Goal: Information Seeking & Learning: Learn about a topic

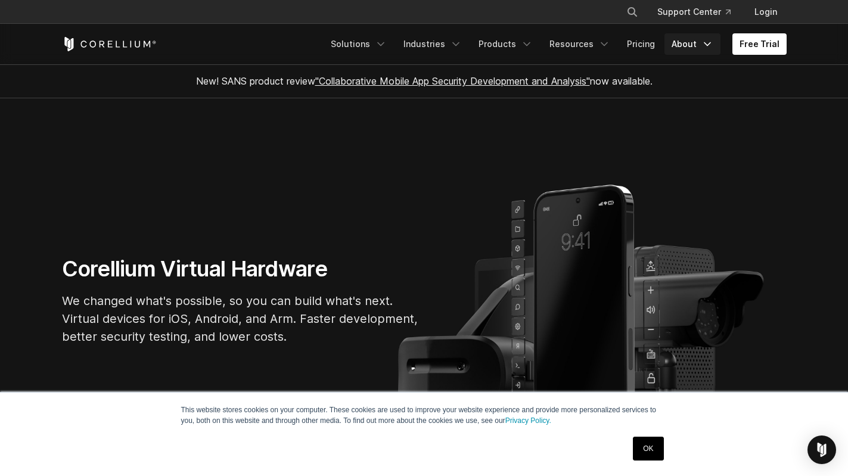
click at [688, 49] on link "About" at bounding box center [692, 43] width 56 height 21
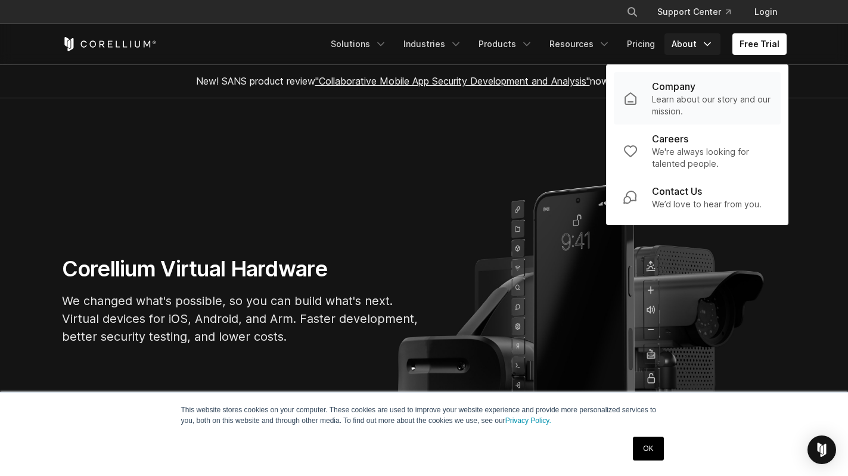
click at [692, 92] on p "Company" at bounding box center [674, 86] width 44 height 14
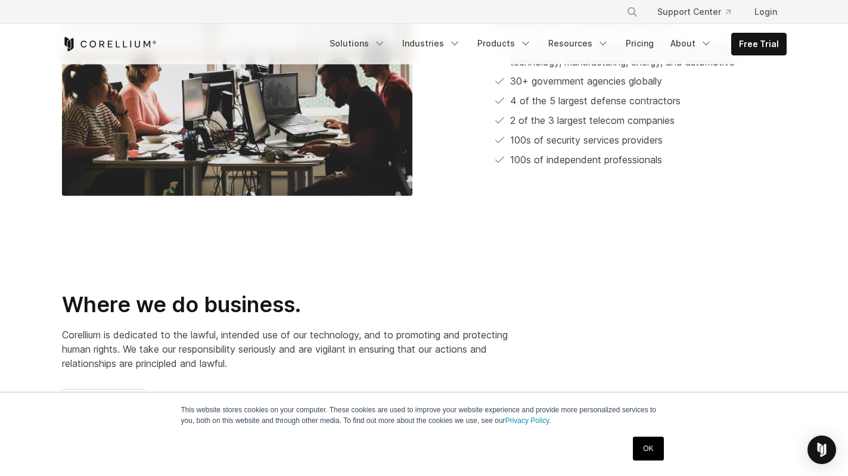
scroll to position [794, 0]
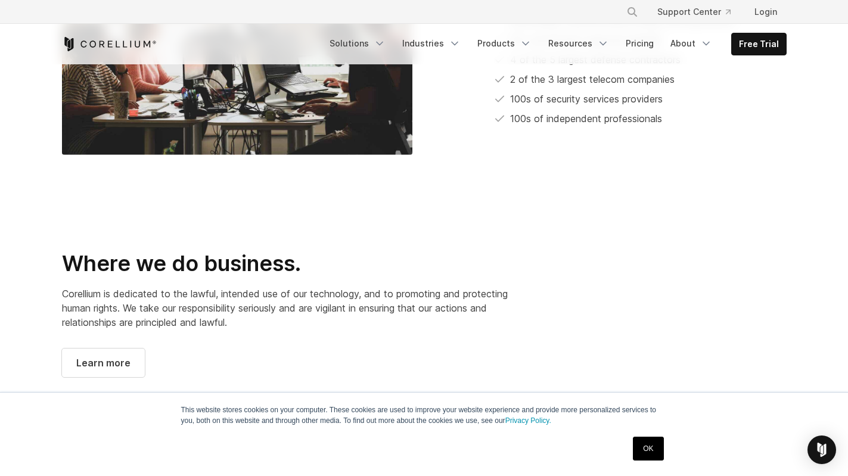
click at [639, 450] on link "OK" at bounding box center [648, 449] width 30 height 24
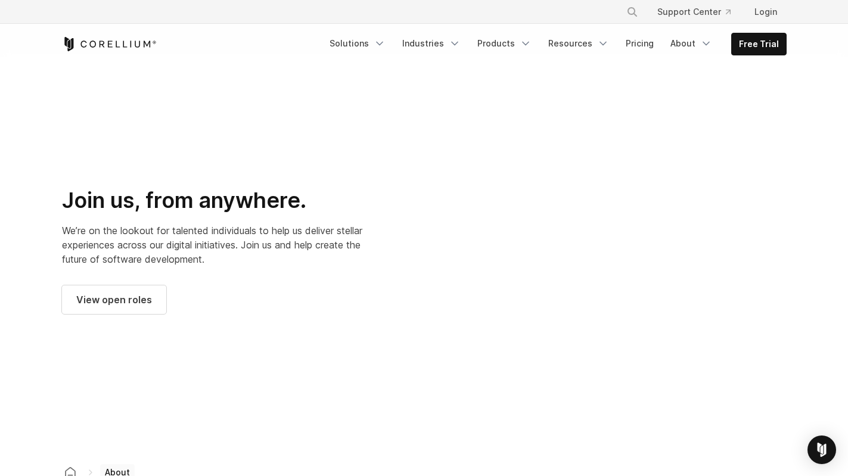
scroll to position [1490, 0]
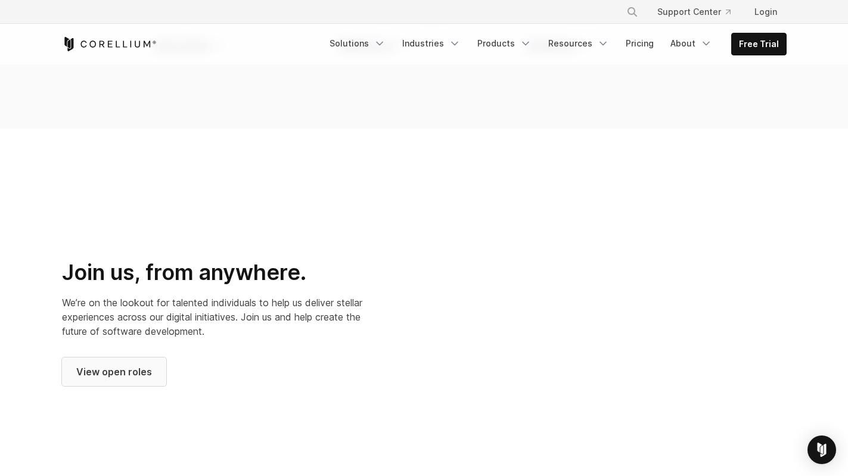
click at [116, 379] on span "View open roles" at bounding box center [114, 372] width 76 height 14
